Goal: Find contact information: Find contact information

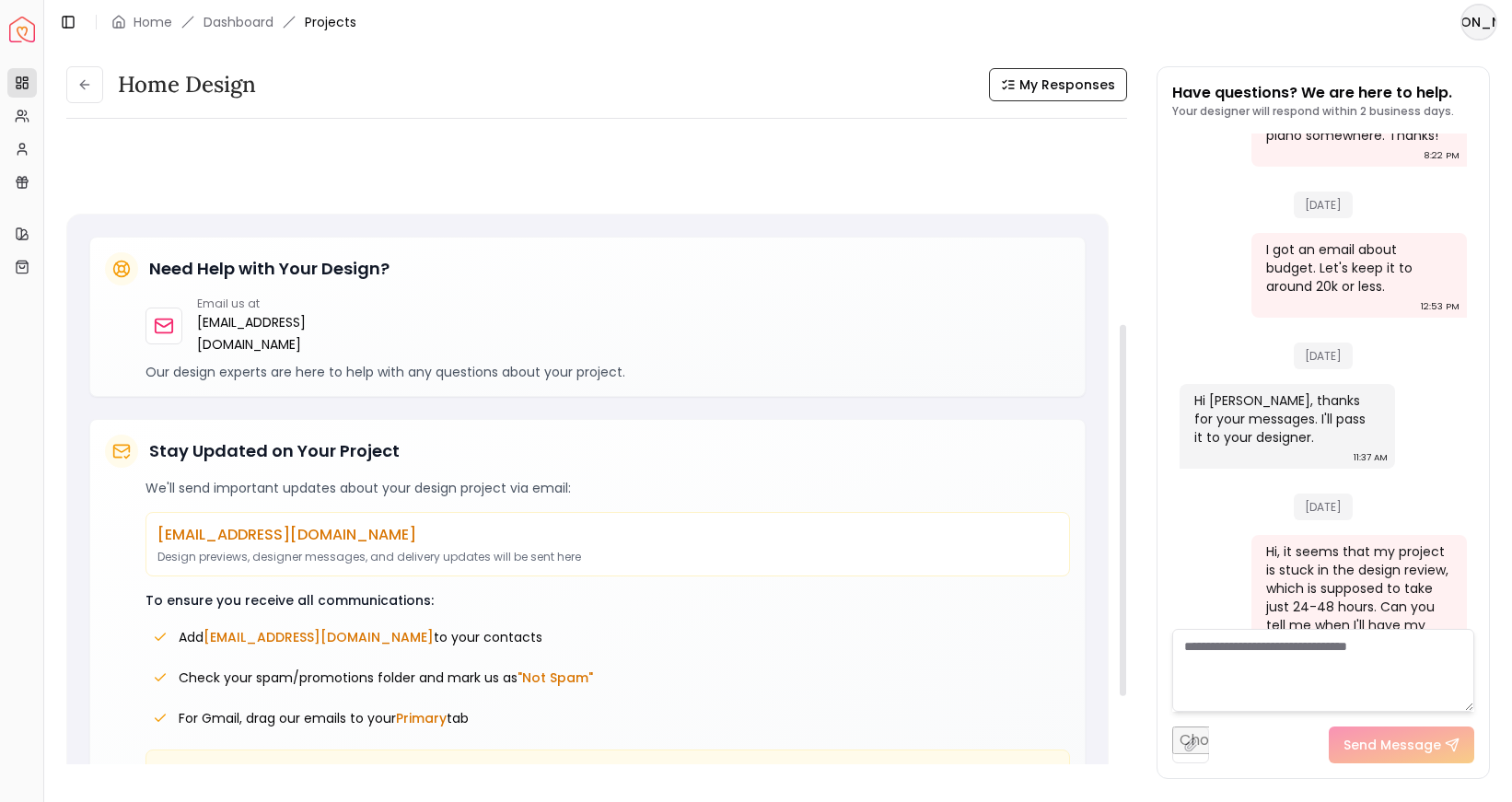
scroll to position [462, 0]
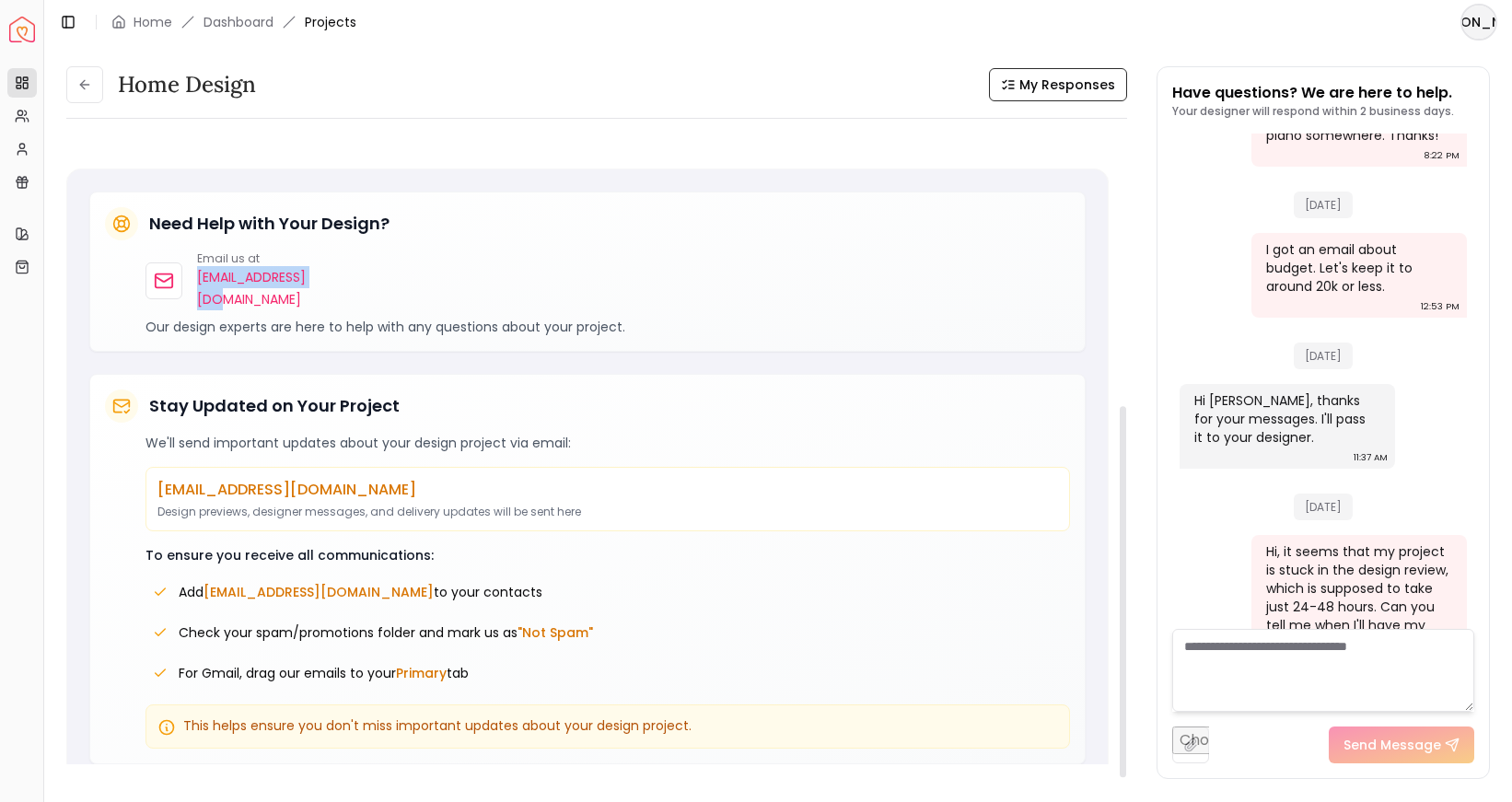
drag, startPoint x: 339, startPoint y: 277, endPoint x: 198, endPoint y: 279, distance: 141.0
click at [198, 279] on div "Email us at [EMAIL_ADDRESS][DOMAIN_NAME]" at bounding box center [250, 281] width 209 height 59
copy p "[EMAIL_ADDRESS][DOMAIN_NAME]"
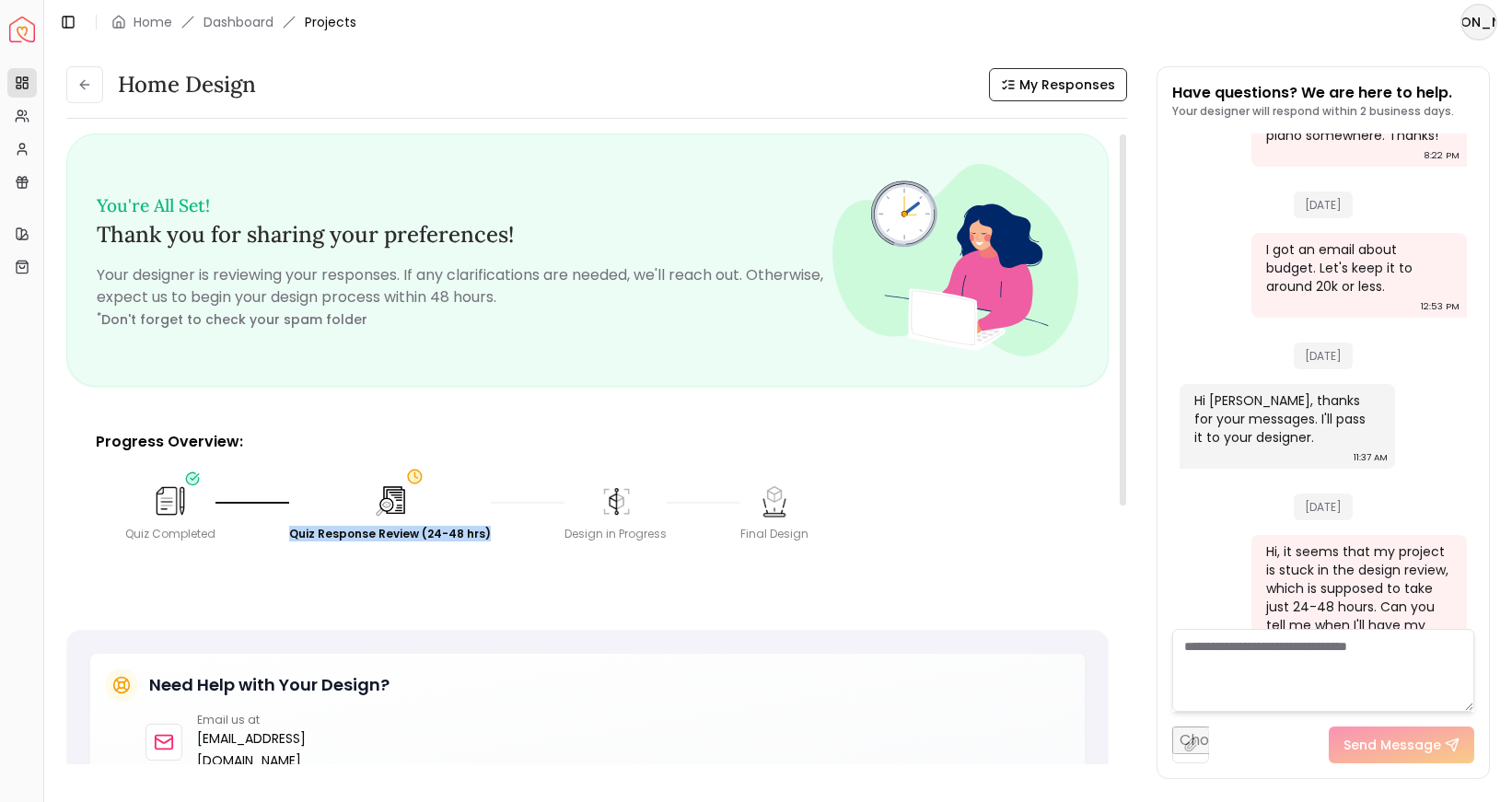
drag, startPoint x: 288, startPoint y: 539, endPoint x: 492, endPoint y: 531, distance: 204.2
click at [492, 531] on div "Quiz Response Review (24-48 hrs)" at bounding box center [426, 512] width 275 height 59
copy div "Quiz Response Review (24-48 hrs)"
